Goal: Task Accomplishment & Management: Complete application form

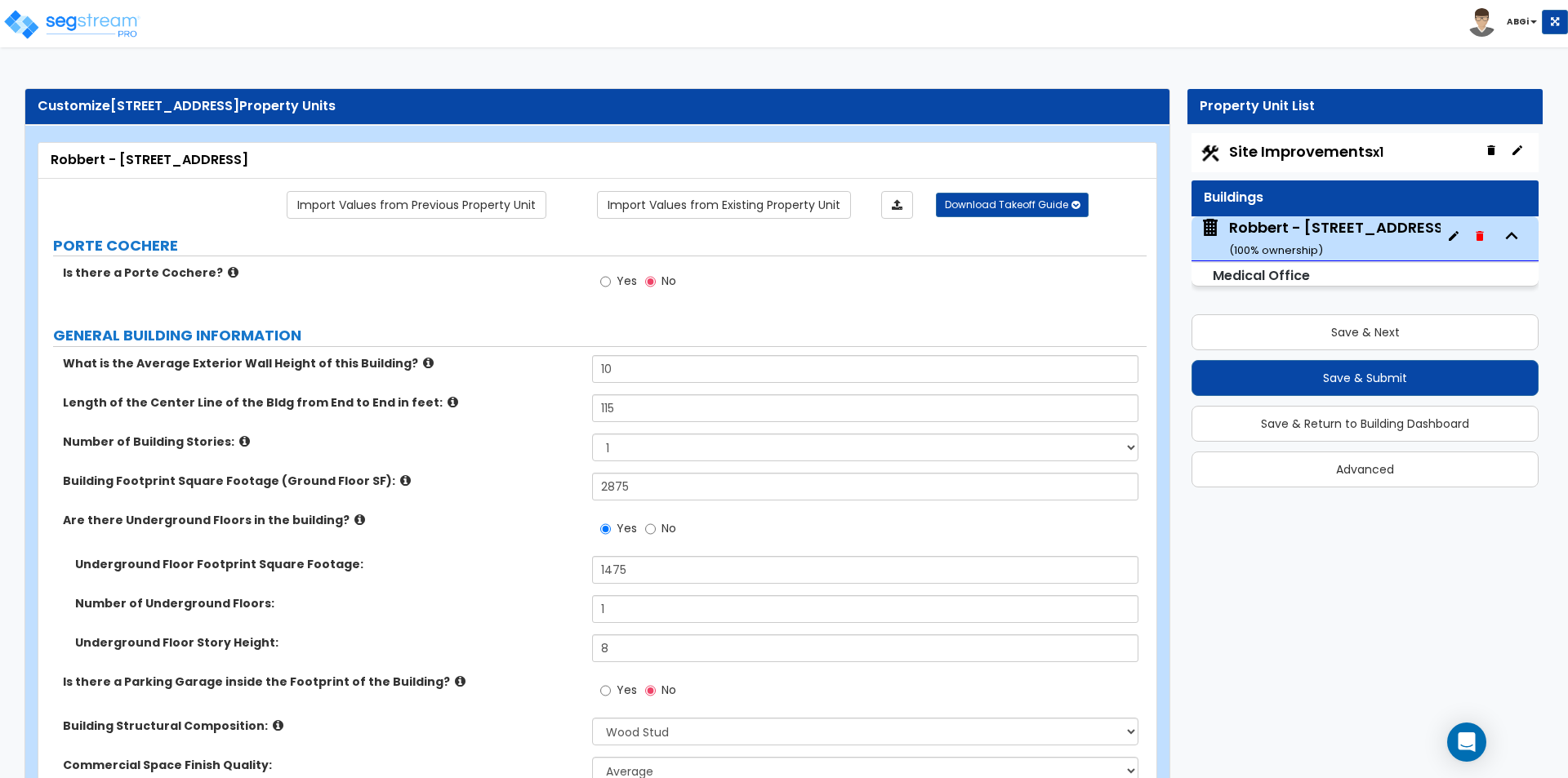
select select "7"
select select "1"
select select "2"
select select "1"
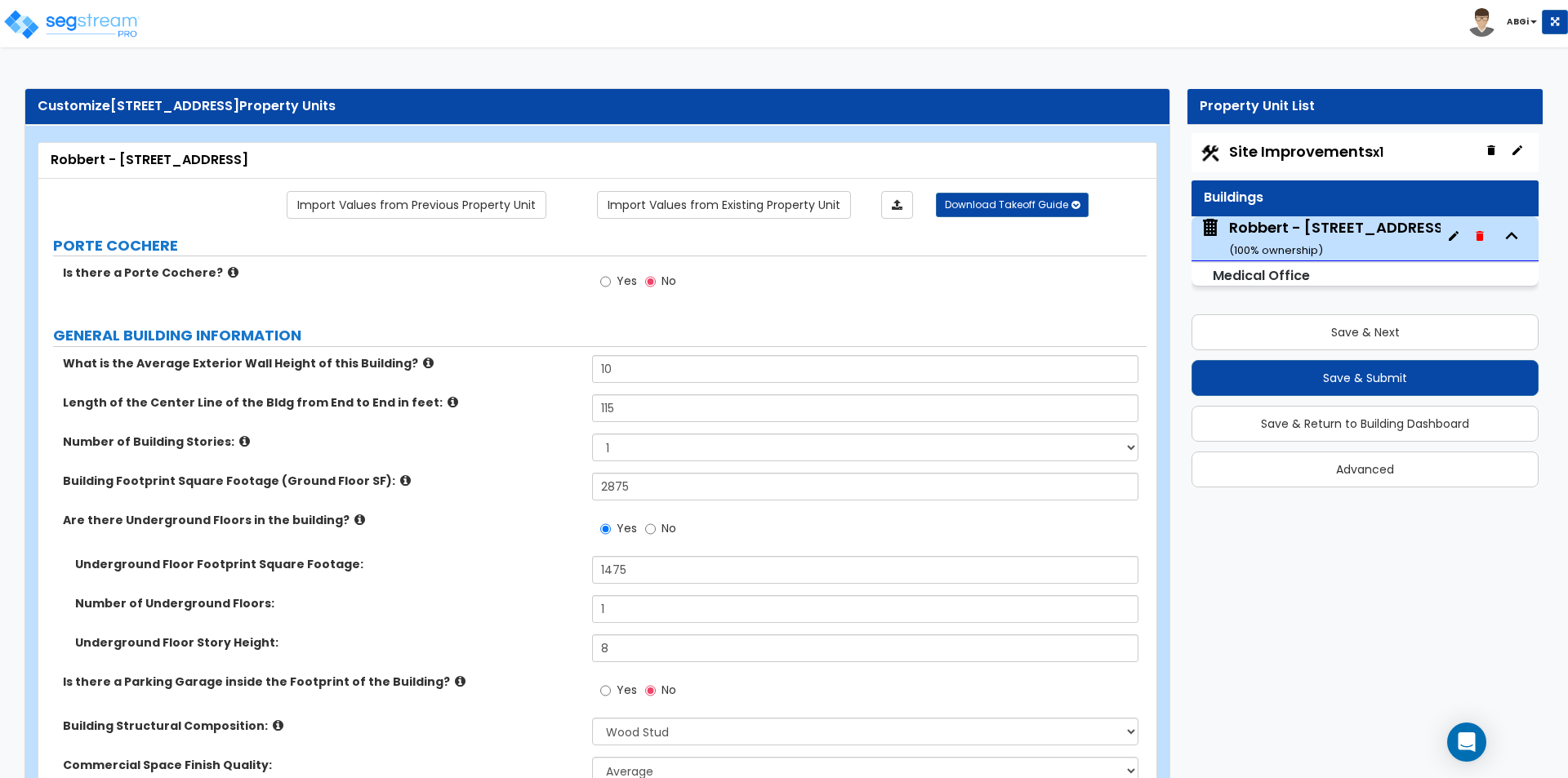
select select "2"
select select "1"
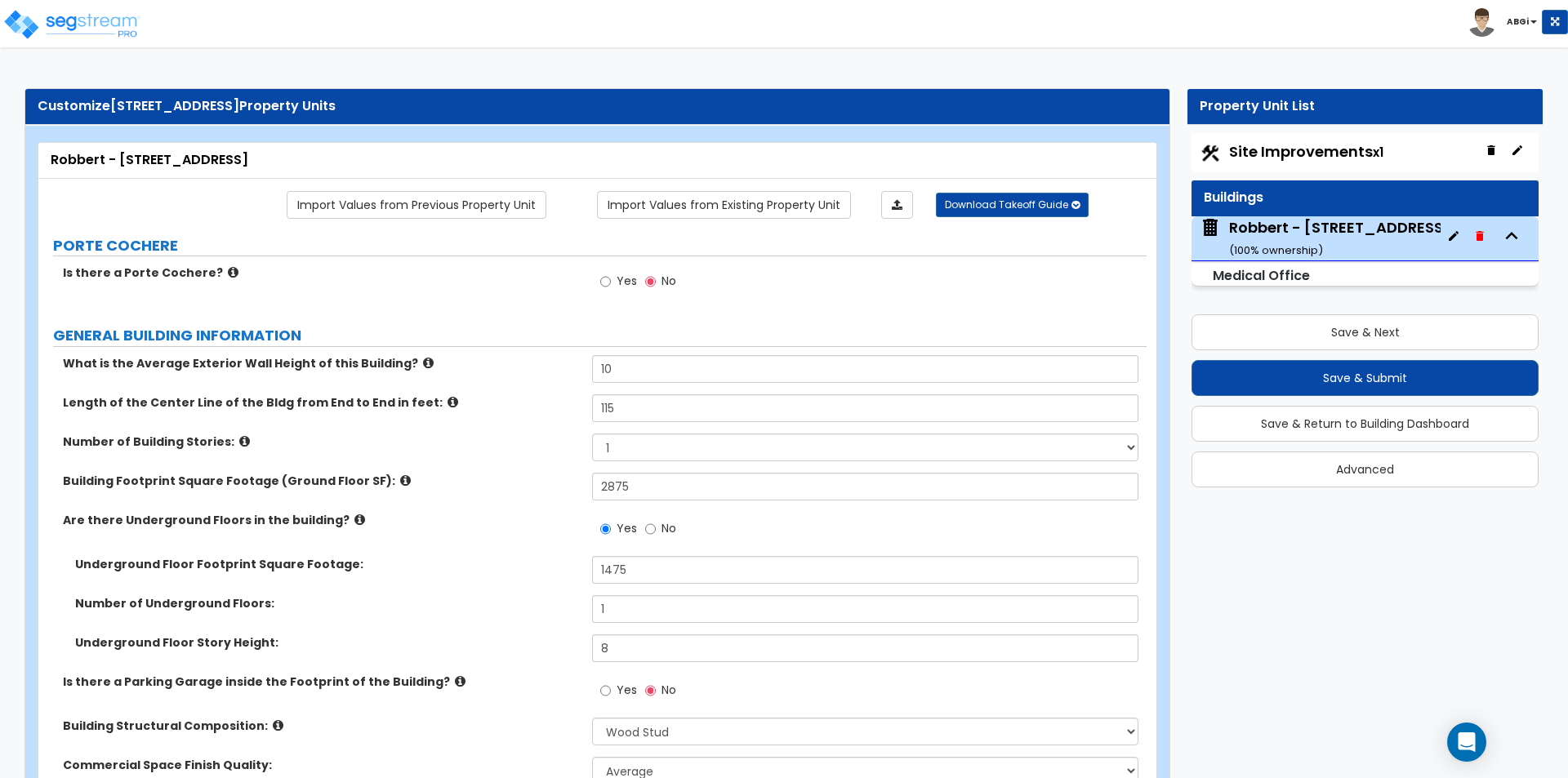
select select "2"
select select "3"
select select "5"
select select "1"
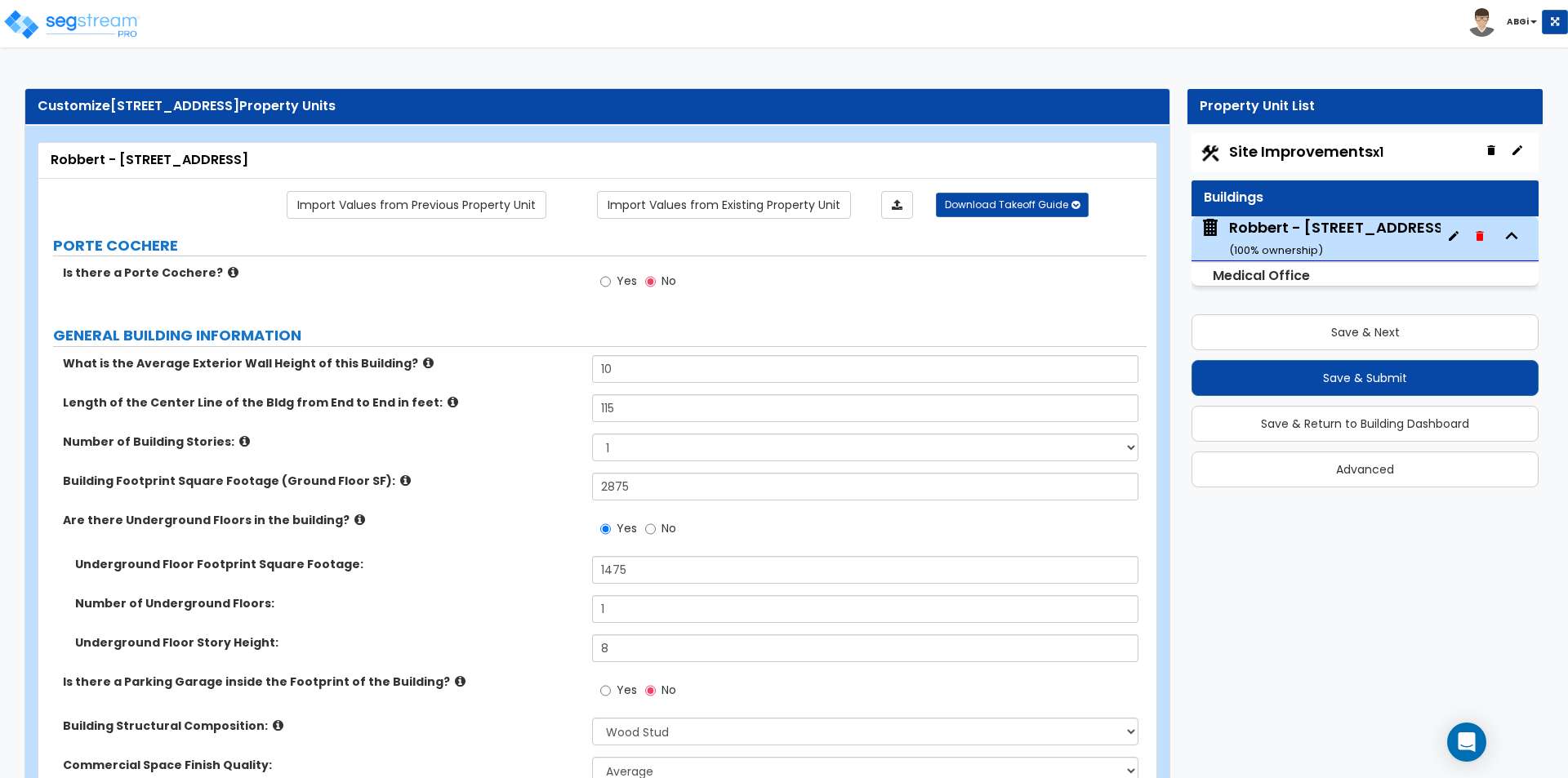
select select "1"
select select "3"
select select "1"
select select "2"
select select "1"
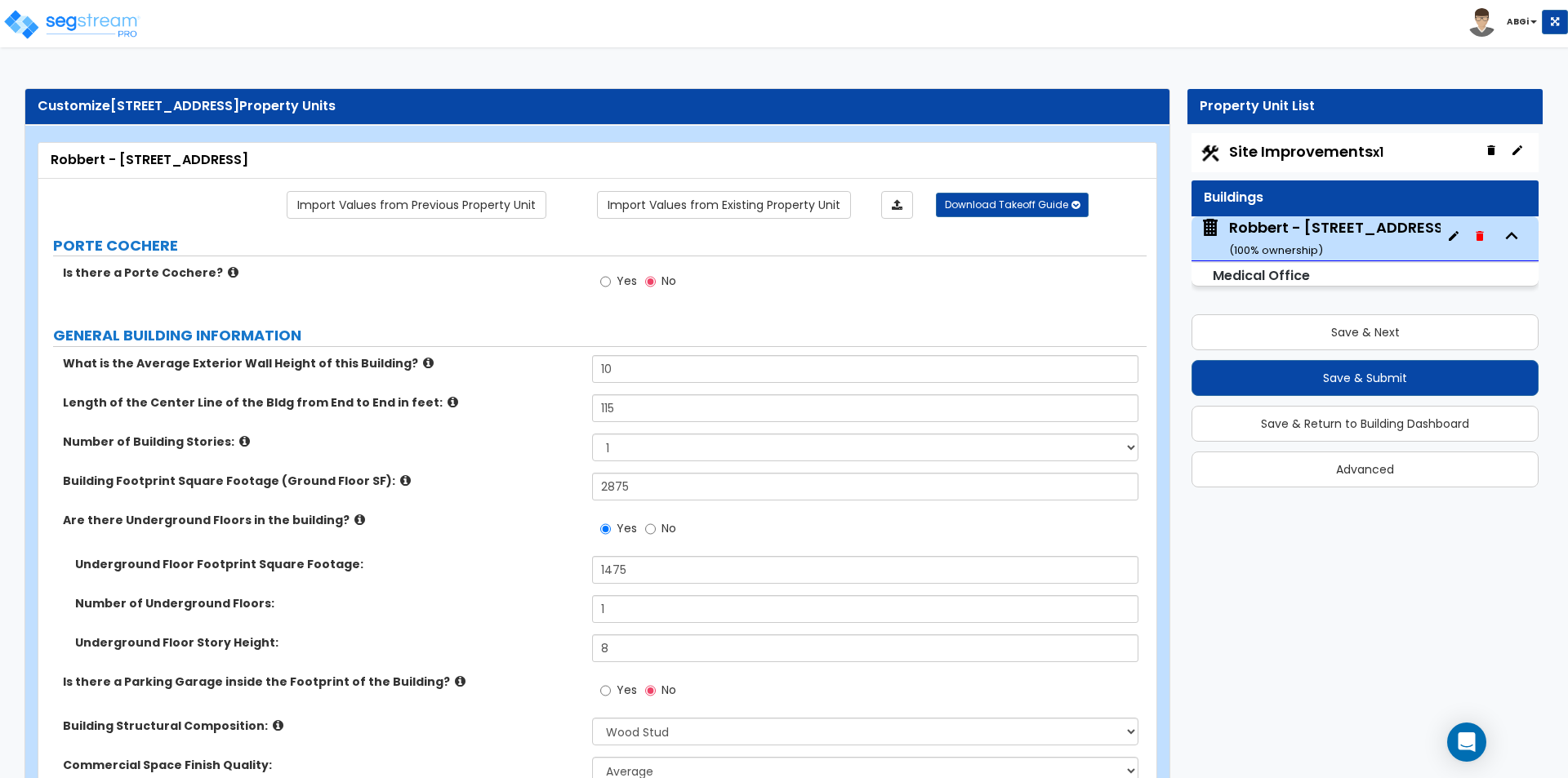
select select "2"
select select "1"
